Goal: Book appointment/travel/reservation

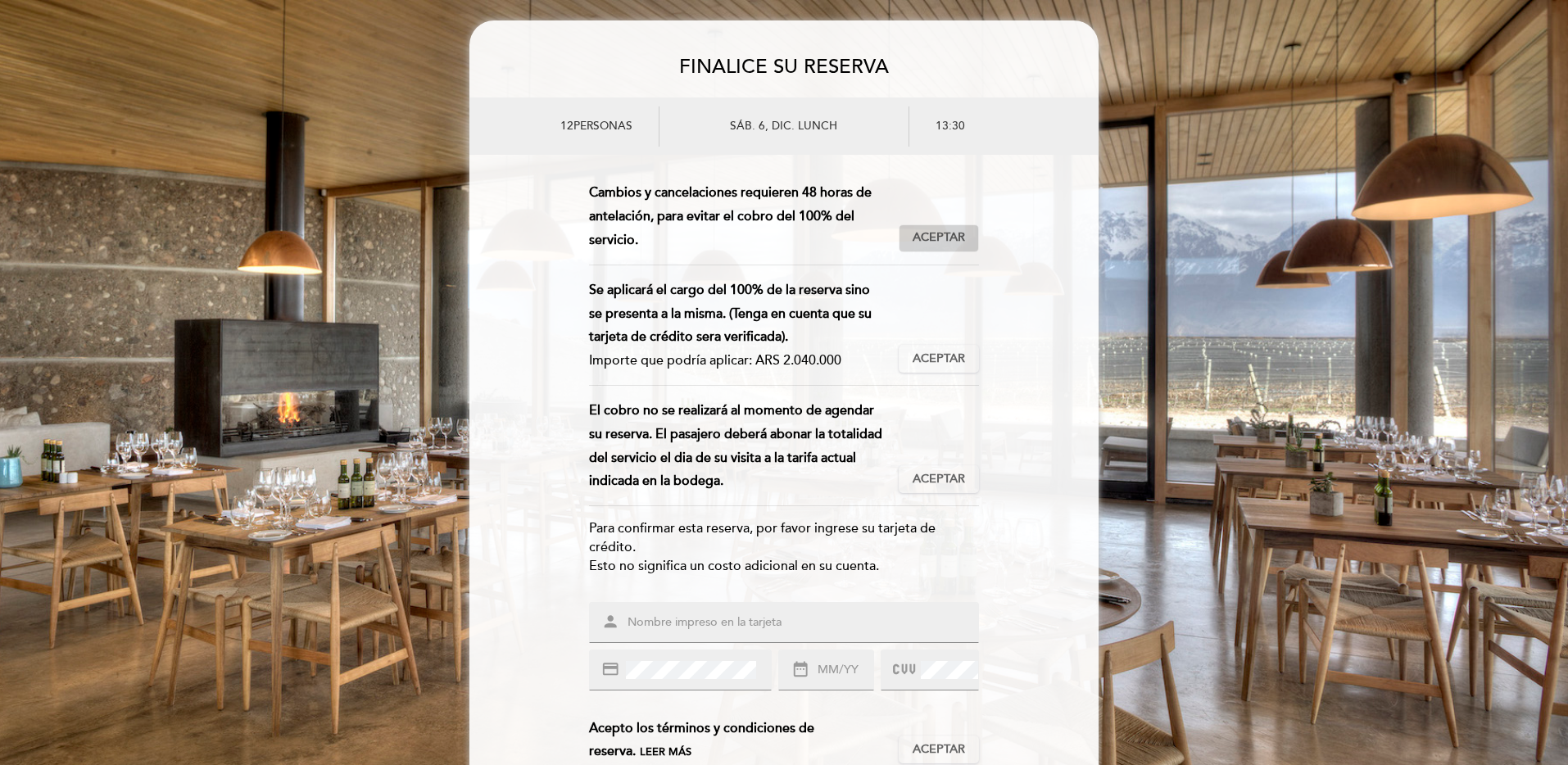
click at [943, 230] on span "Aceptar" at bounding box center [939, 238] width 53 height 18
click at [942, 374] on div "Se aplicará el cargo del 100% de la reserva sino se presenta a la misma. (Tenga…" at bounding box center [783, 332] width 390 height 107
click at [942, 358] on span "Aceptar" at bounding box center [939, 359] width 53 height 18
click at [947, 489] on button "Aceptar Aceptado" at bounding box center [939, 480] width 81 height 28
click at [681, 611] on div "person" at bounding box center [783, 622] width 390 height 41
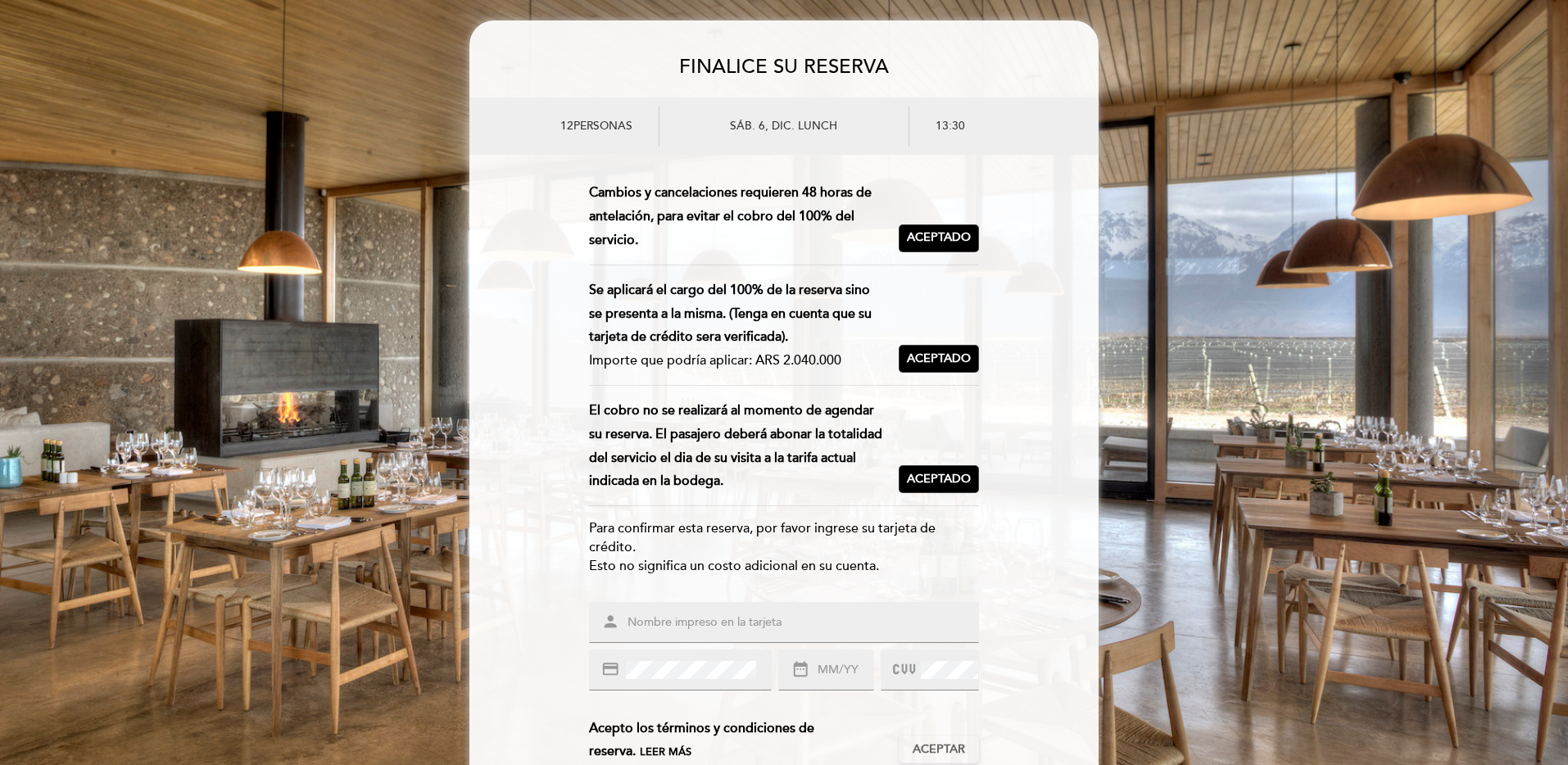
click at [692, 616] on input "text" at bounding box center [803, 623] width 355 height 19
type input "[PERSON_NAME]"
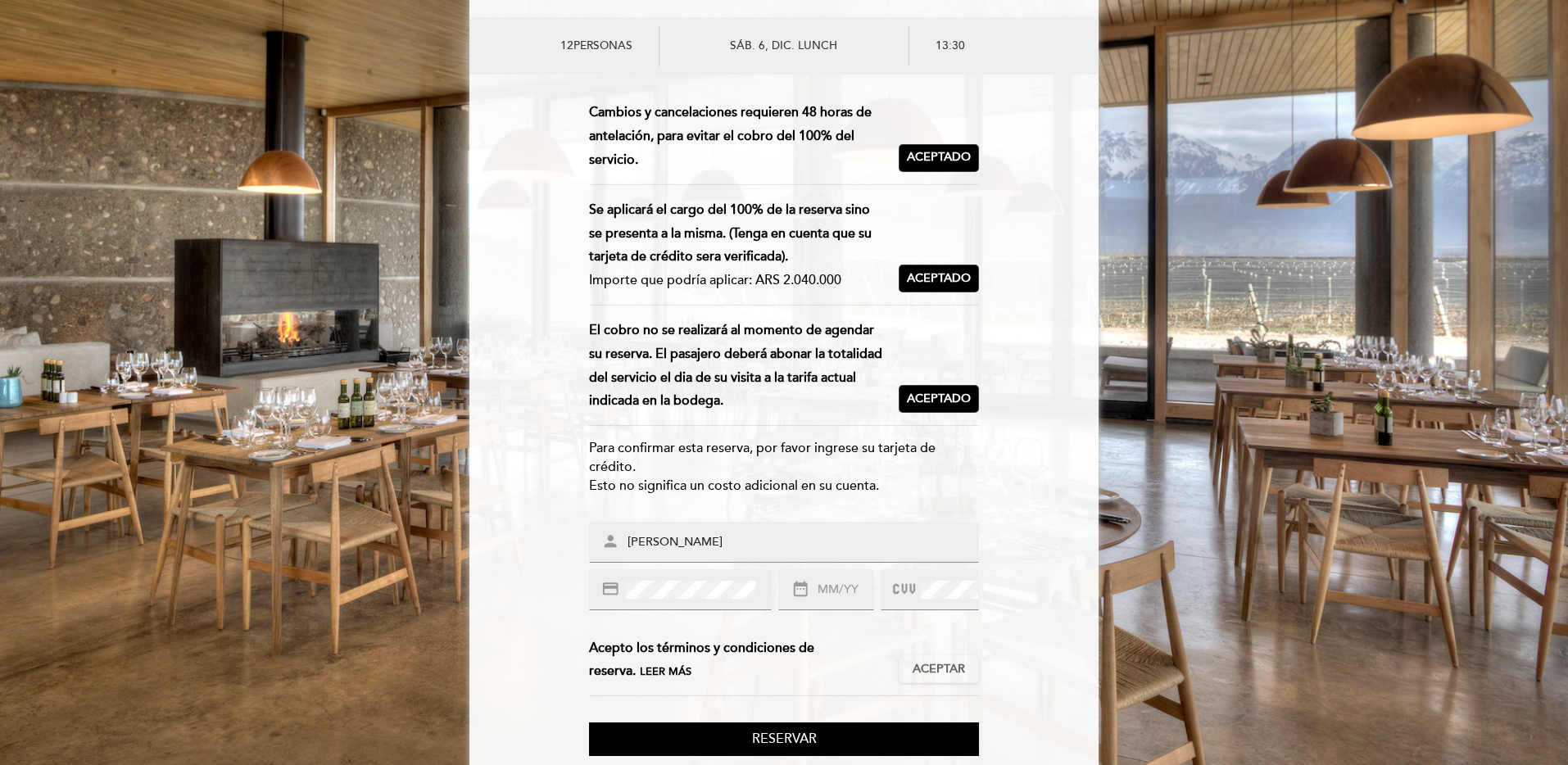
scroll to position [85, 0]
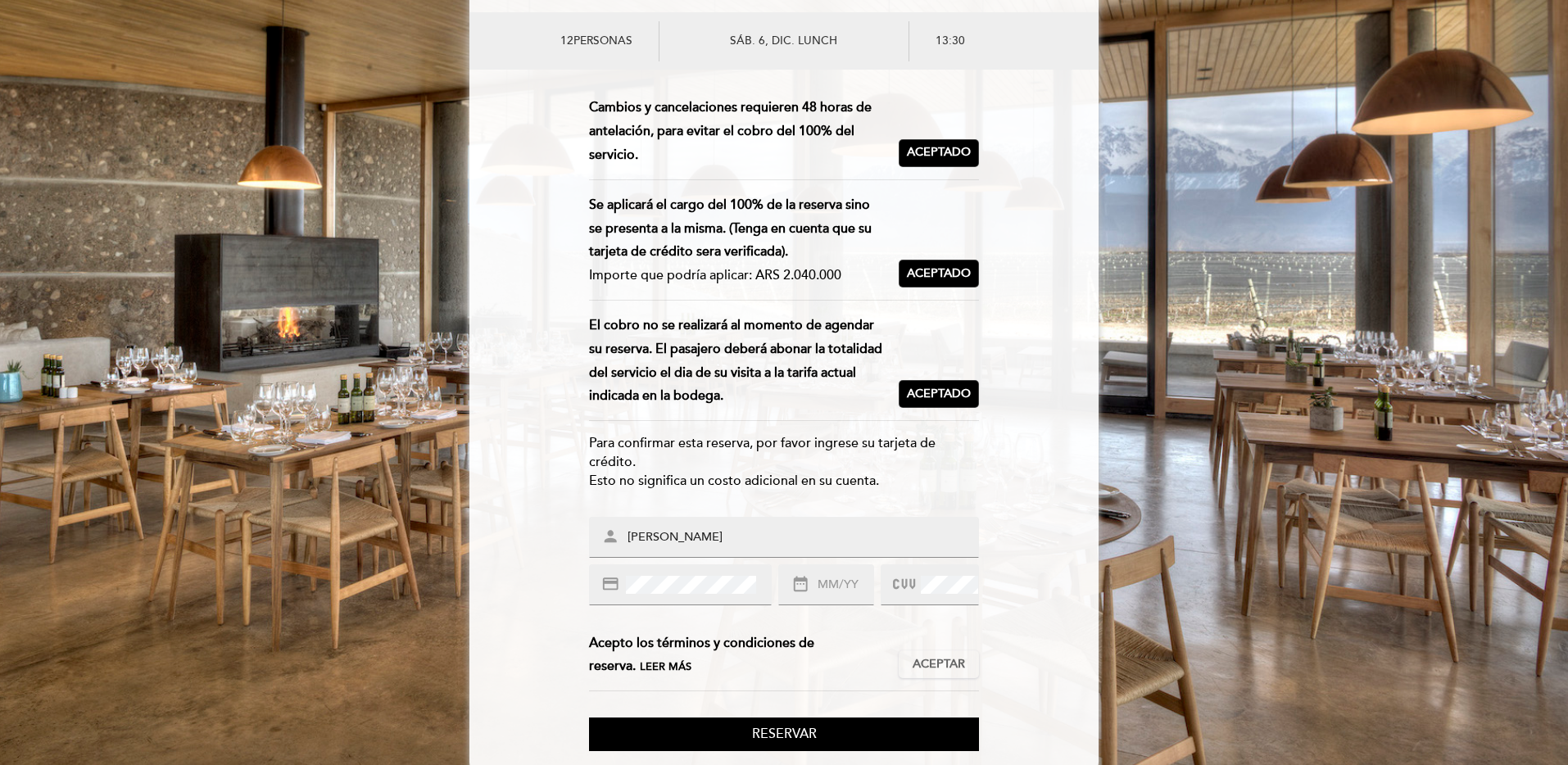
click at [530, 547] on form "Esta reserva requiere un pago por anticipado. Importe que se debe pagar: ARS 2.…" at bounding box center [784, 424] width 629 height 656
click at [842, 585] on input "text" at bounding box center [844, 585] width 57 height 19
type input "09/33"
click at [955, 660] on span "Aceptar" at bounding box center [939, 665] width 53 height 18
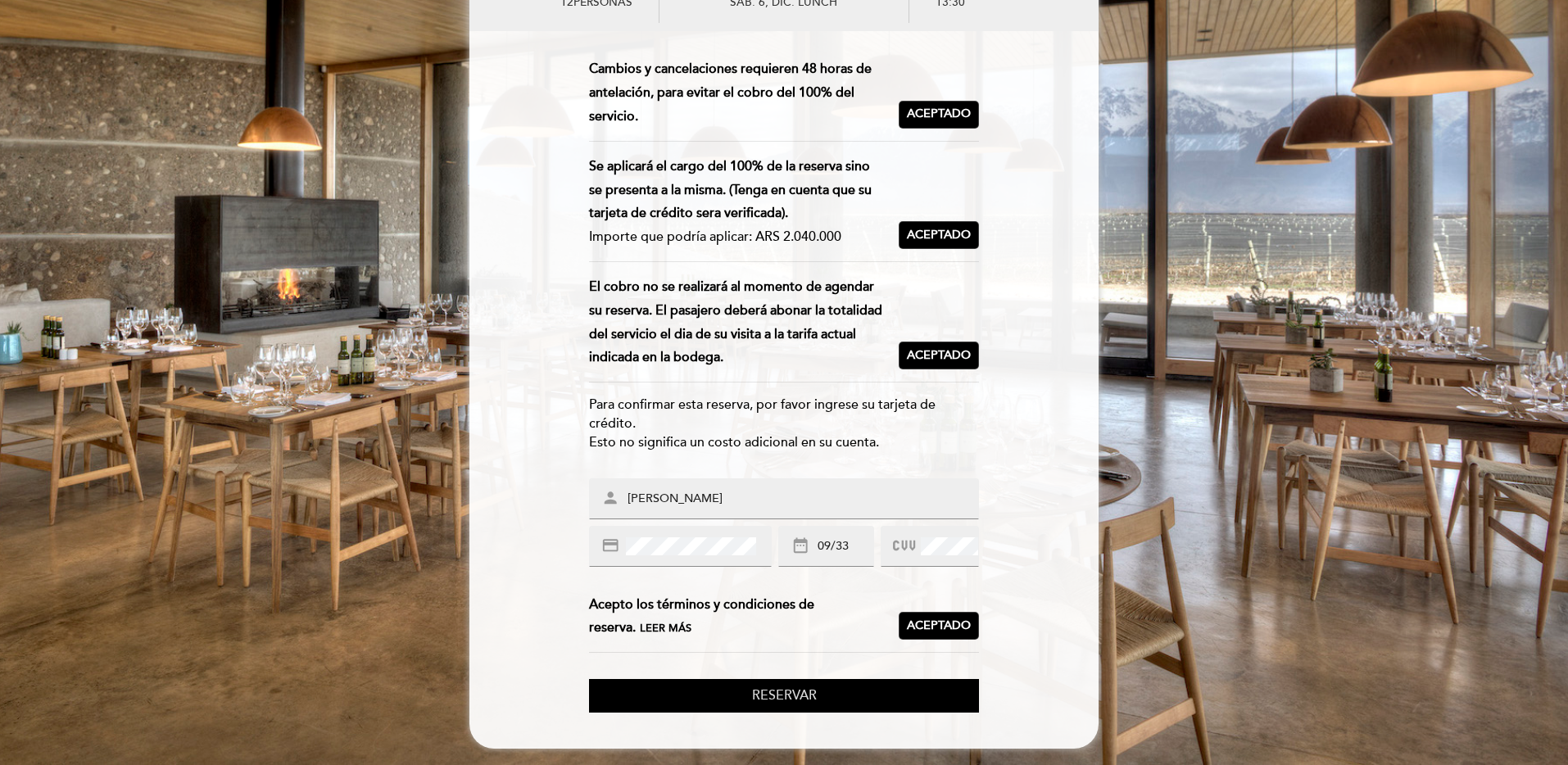
click at [786, 698] on span "Reservar" at bounding box center [784, 696] width 65 height 17
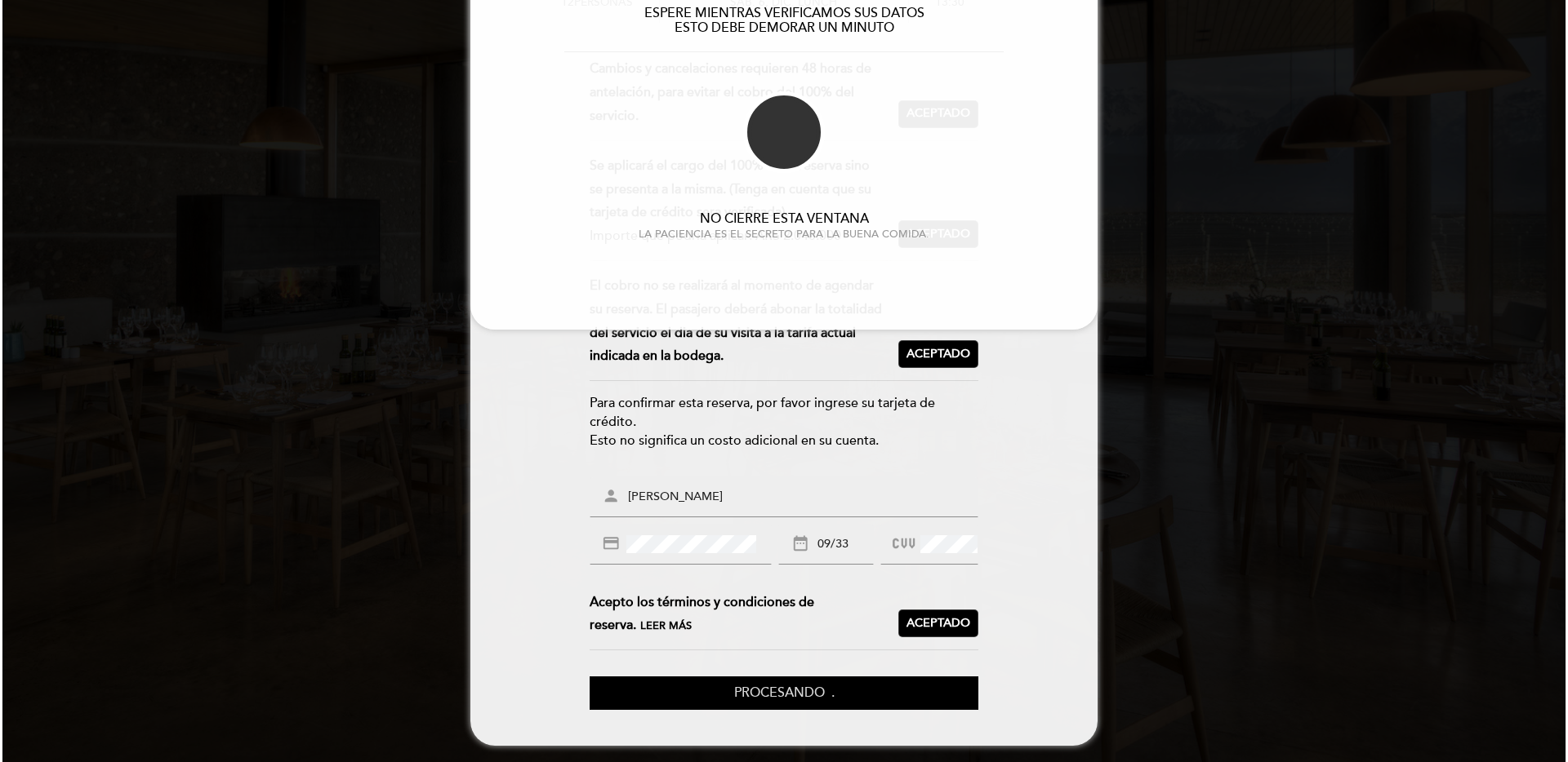
scroll to position [0, 0]
